Goal: Information Seeking & Learning: Learn about a topic

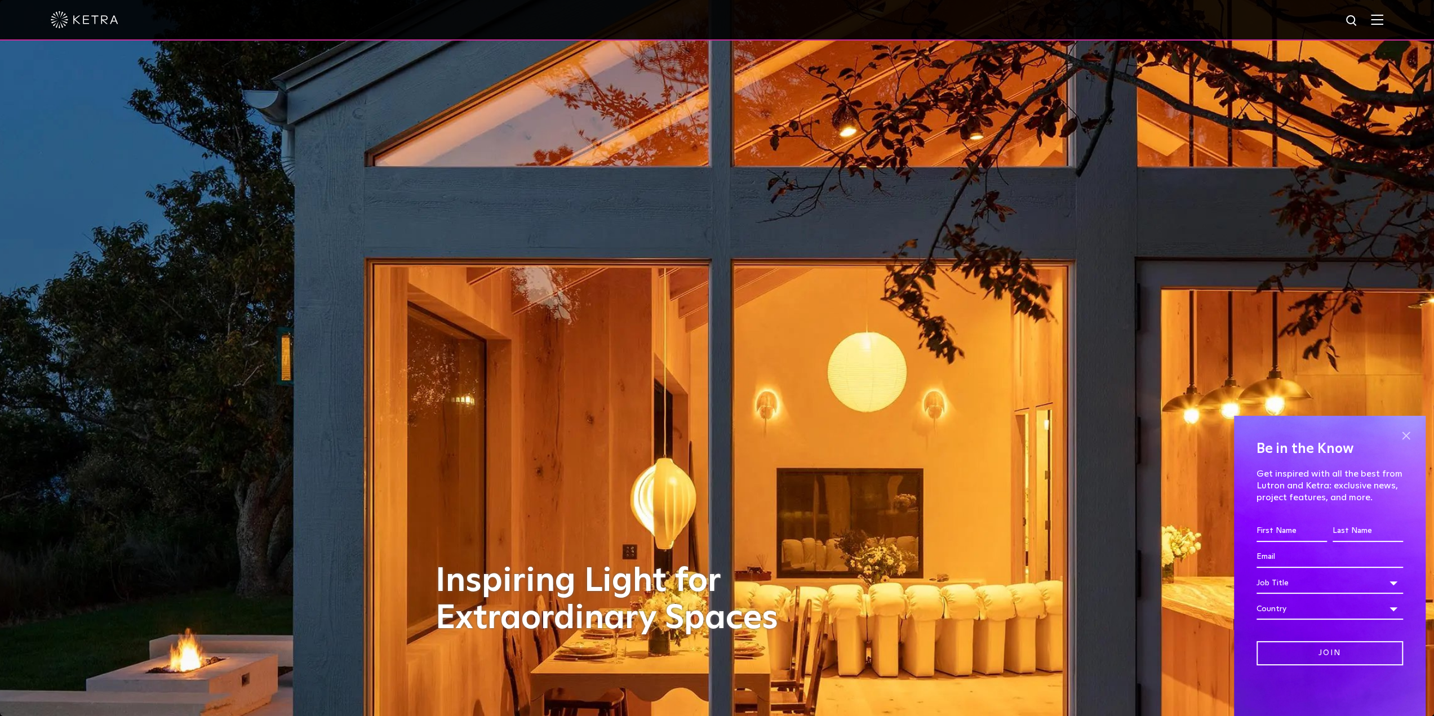
click at [1407, 434] on span at bounding box center [1405, 435] width 17 height 17
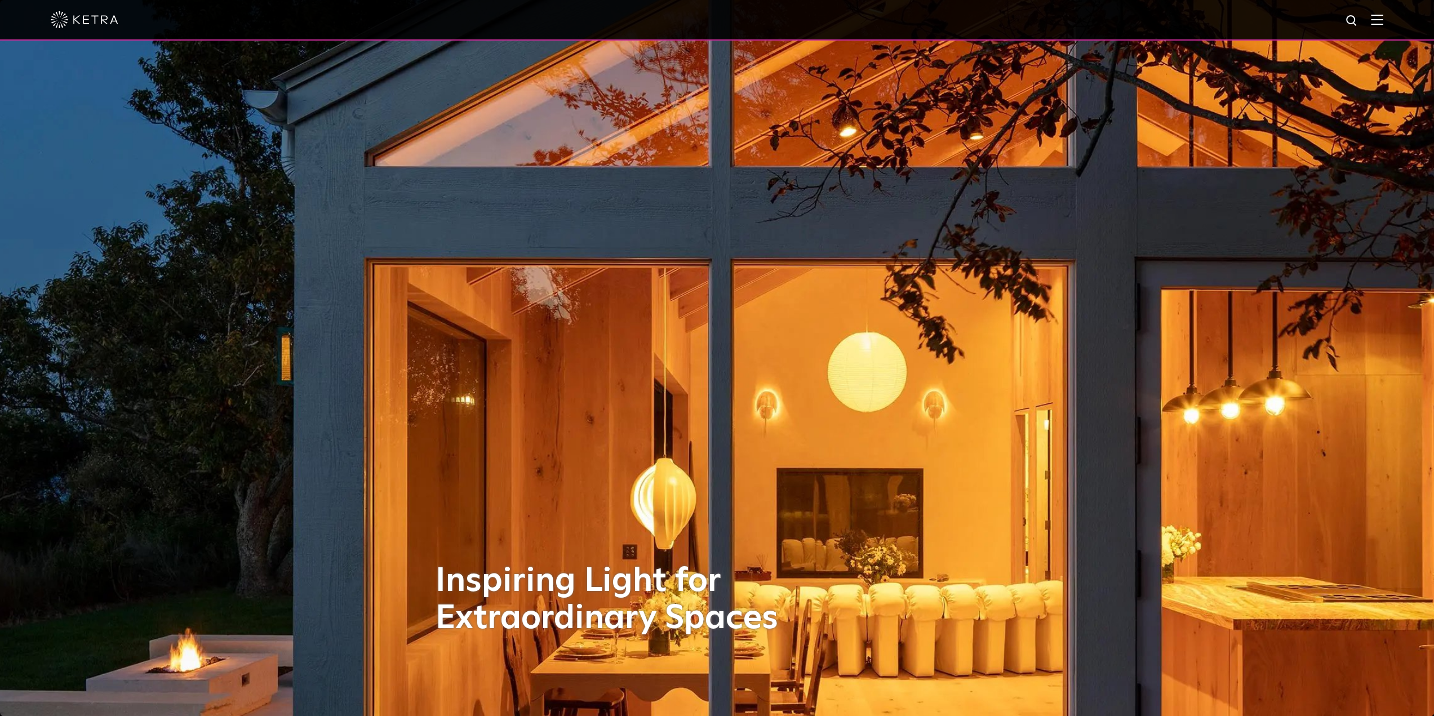
click at [1383, 10] on div at bounding box center [717, 19] width 1332 height 39
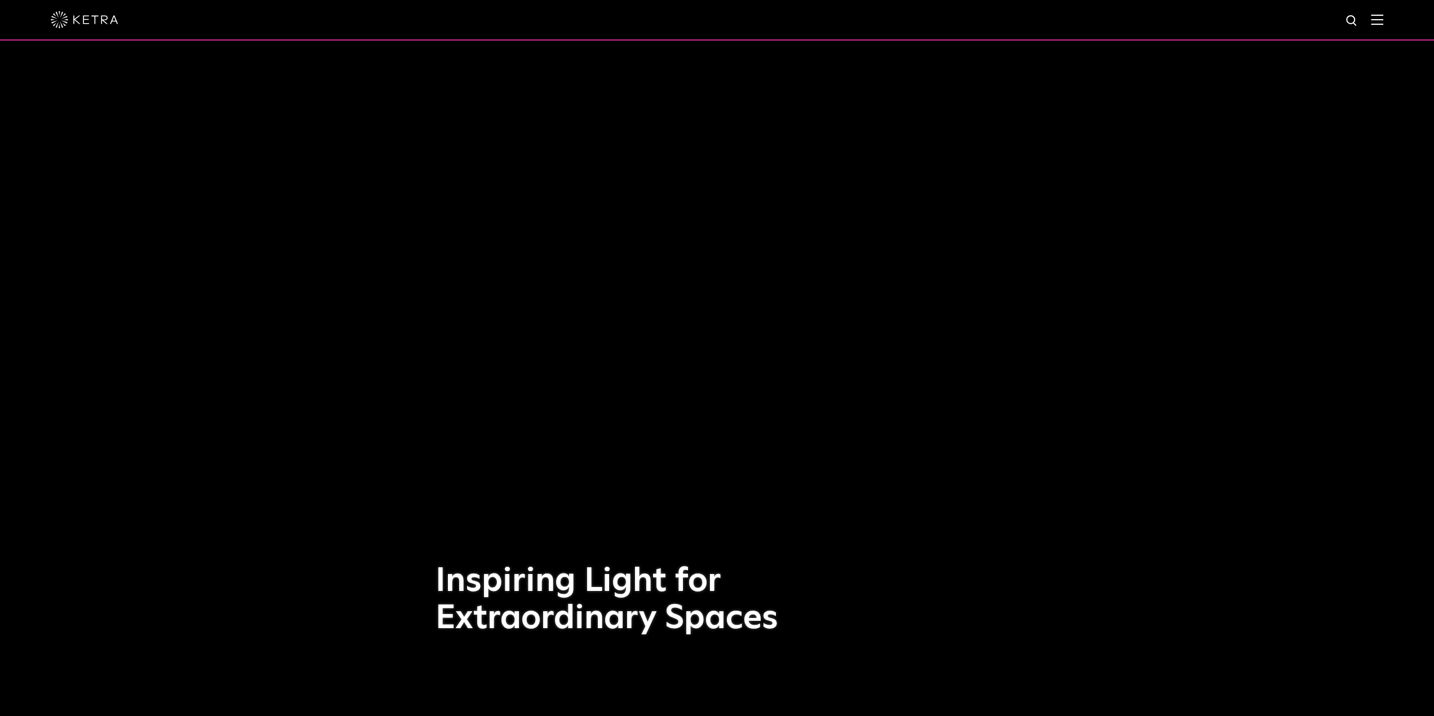
click at [1383, 16] on img at bounding box center [1377, 19] width 12 height 11
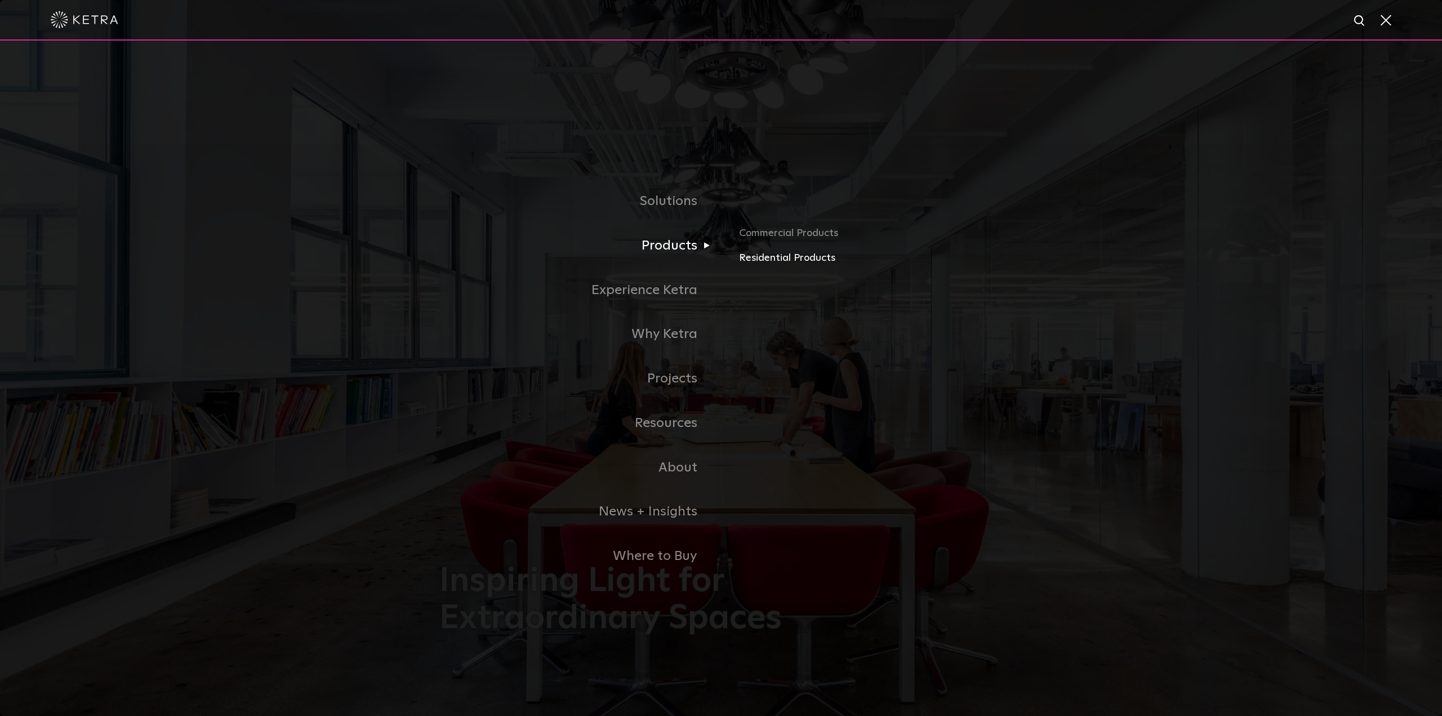
click at [772, 259] on link "Residential Products" at bounding box center [871, 258] width 264 height 16
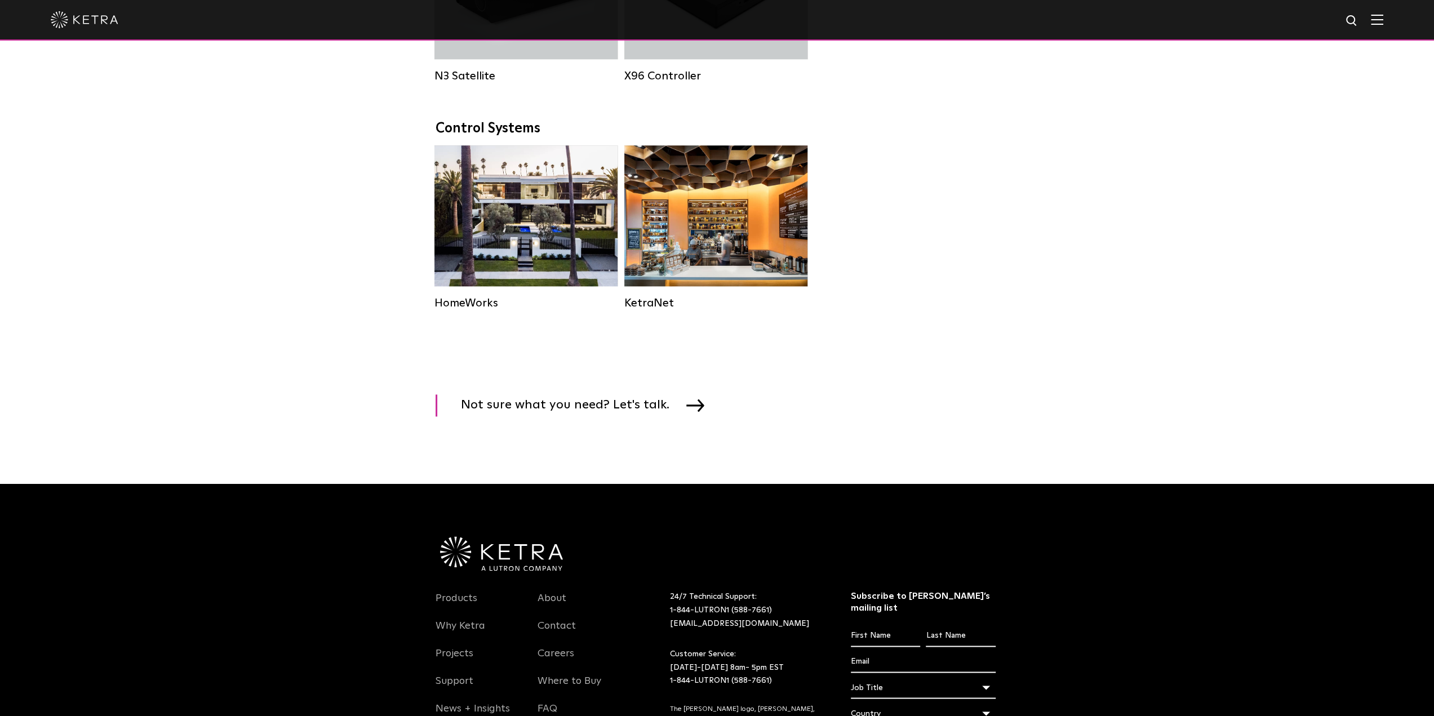
scroll to position [1352, 0]
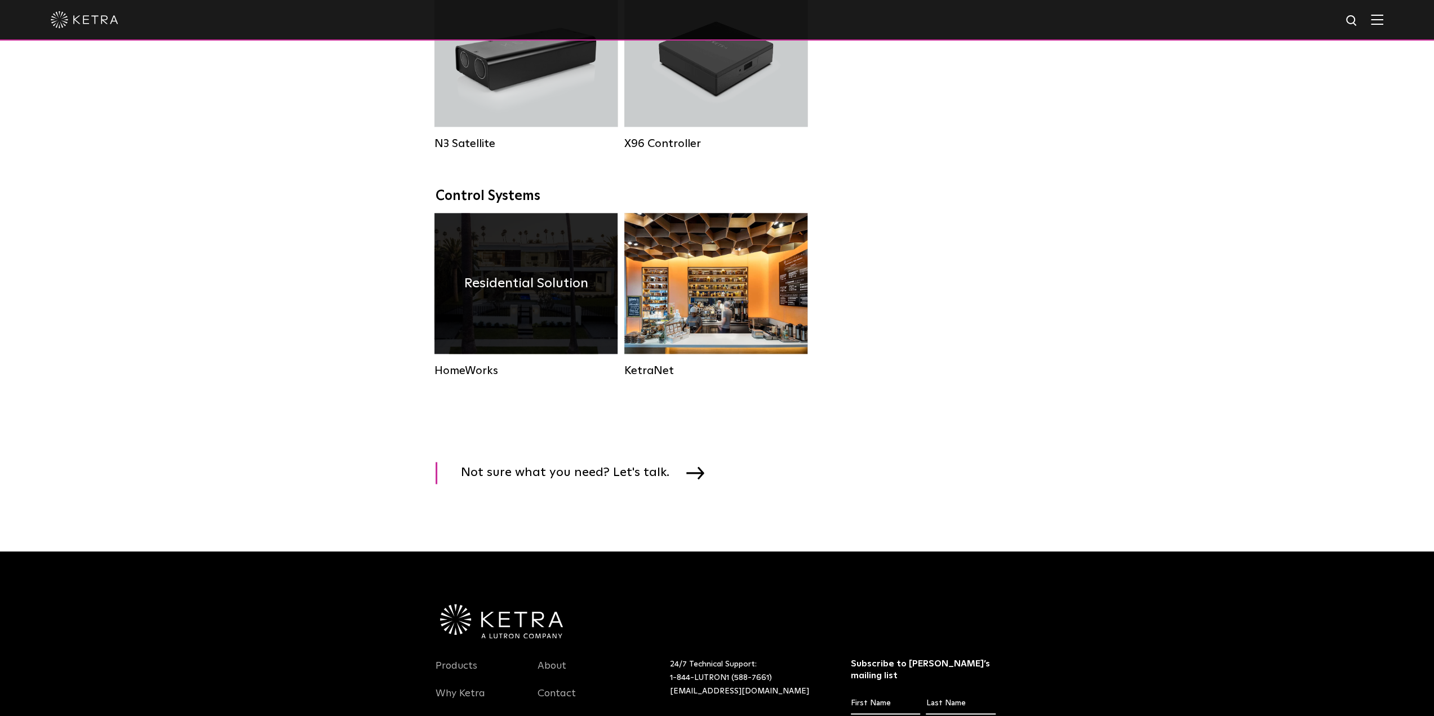
click at [522, 271] on div "Residential Solution" at bounding box center [525, 283] width 183 height 141
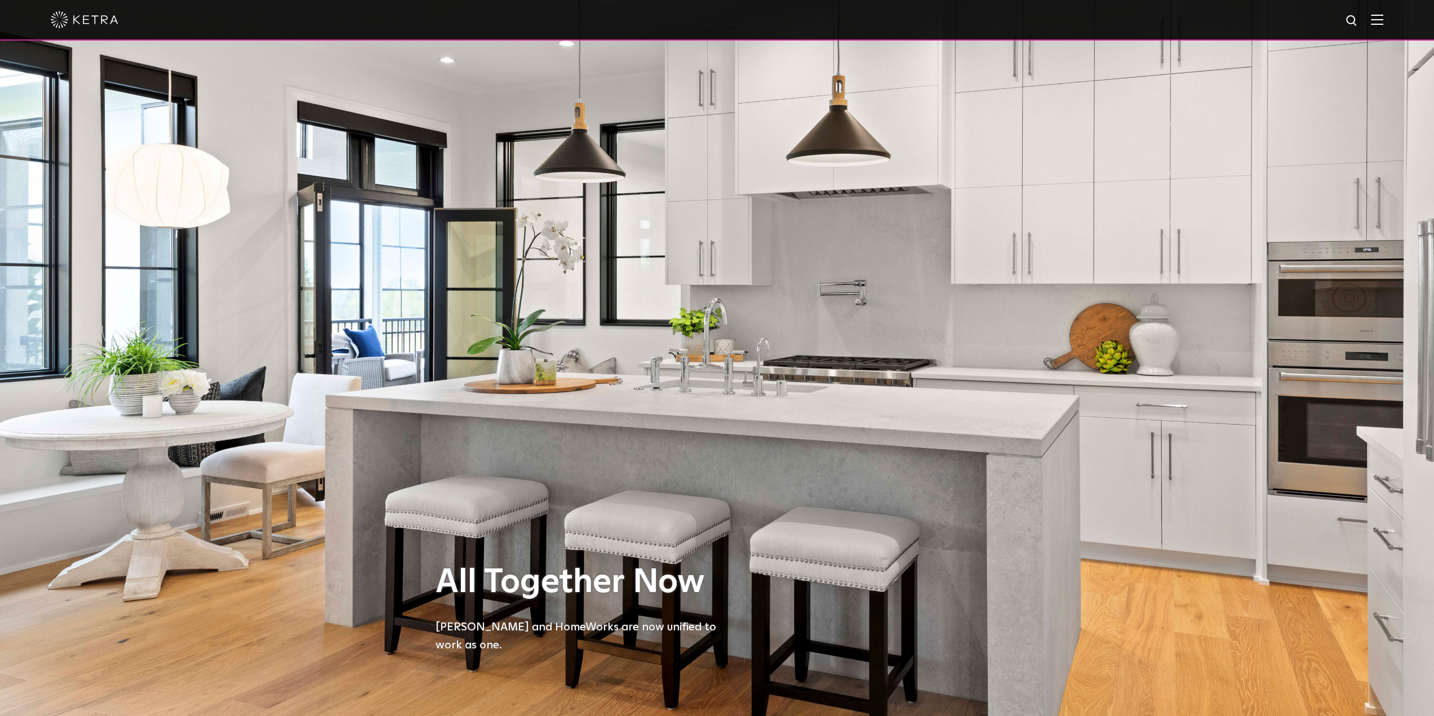
click at [1396, 21] on div at bounding box center [717, 20] width 1434 height 41
click at [1374, 22] on div at bounding box center [717, 19] width 1332 height 39
click at [1379, 23] on div at bounding box center [717, 19] width 1332 height 39
click at [1383, 23] on img at bounding box center [1377, 19] width 12 height 11
